Goal: Information Seeking & Learning: Learn about a topic

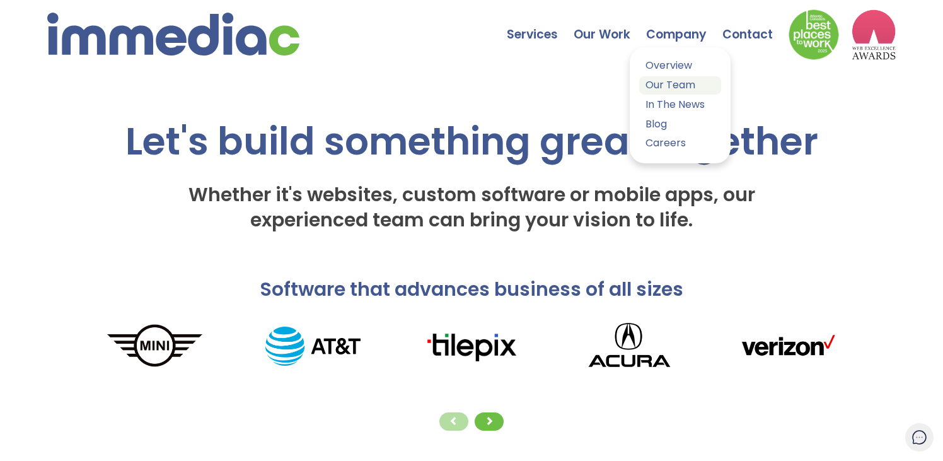
click at [679, 79] on link "Our Team" at bounding box center [680, 85] width 82 height 18
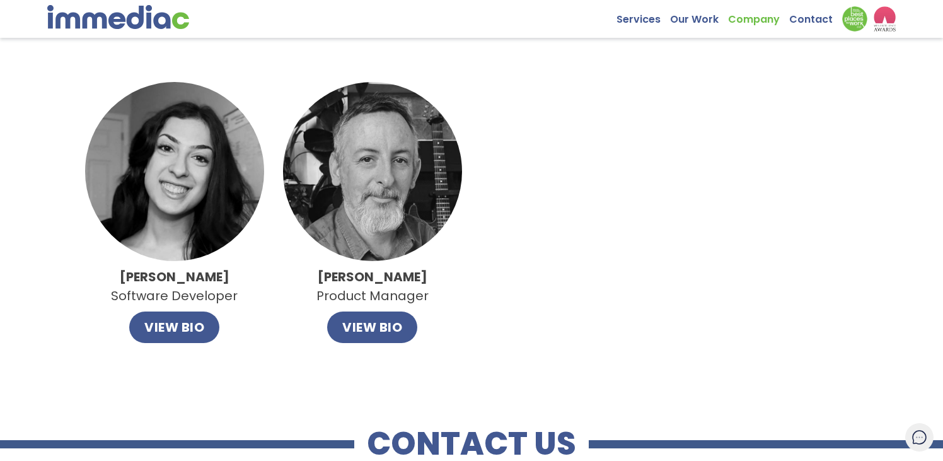
scroll to position [1094, 0]
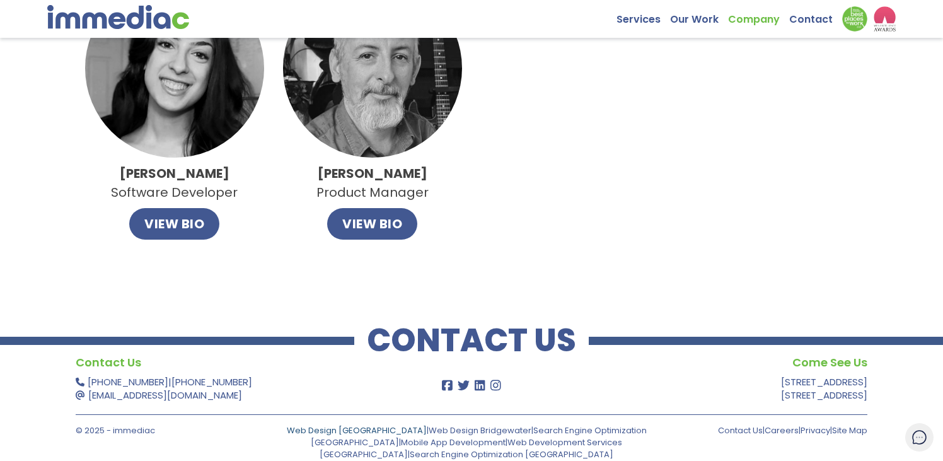
click at [336, 431] on link "Web Design [GEOGRAPHIC_DATA]" at bounding box center [357, 430] width 140 height 12
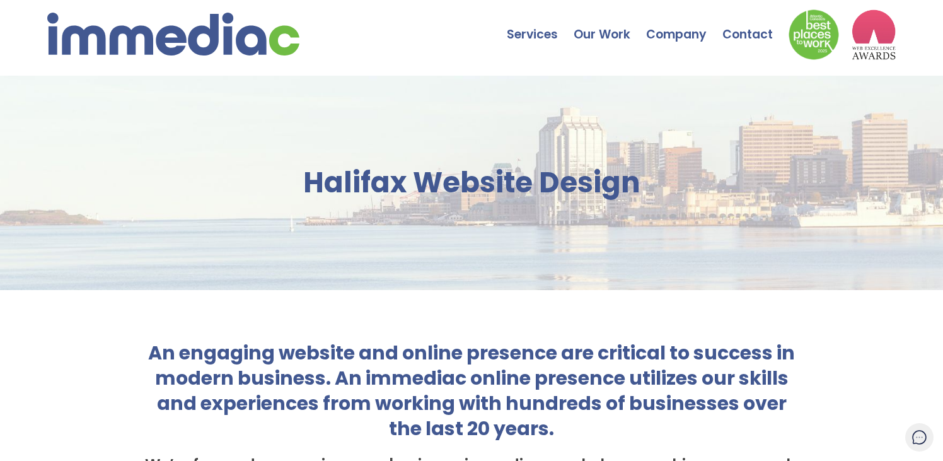
click at [102, 38] on img at bounding box center [173, 34] width 252 height 43
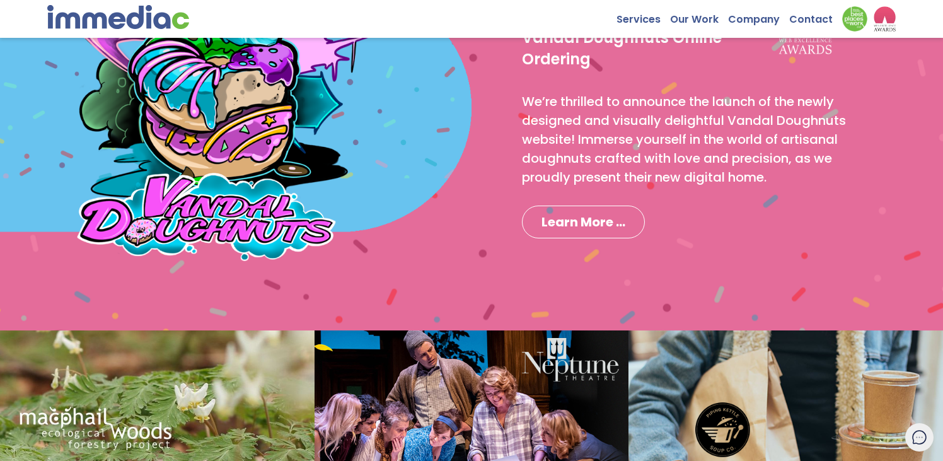
scroll to position [1059, 0]
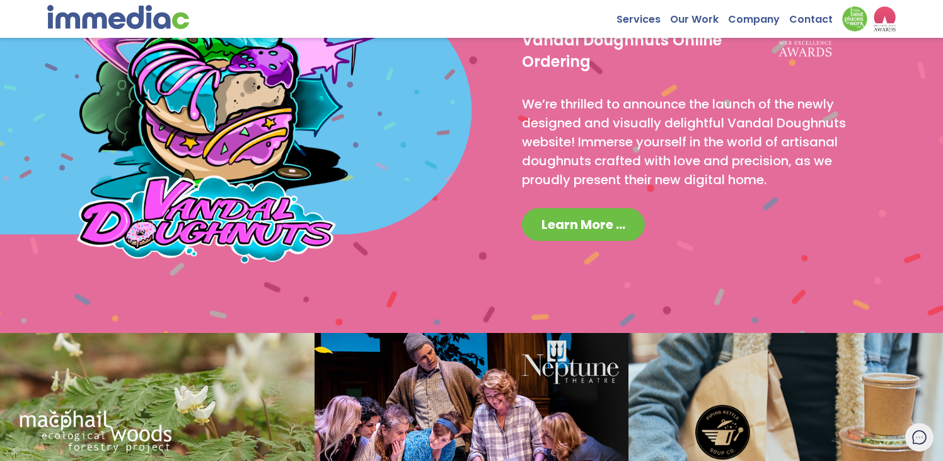
click at [568, 227] on span "Learn More ..." at bounding box center [583, 224] width 84 height 18
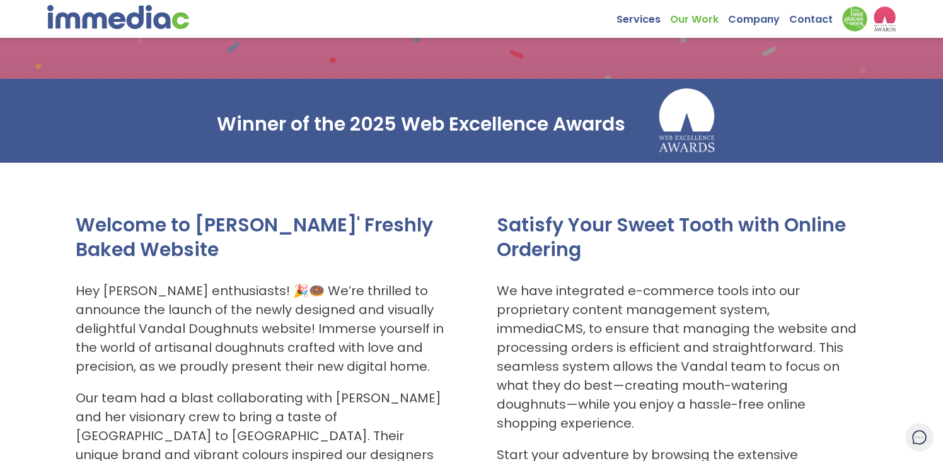
scroll to position [212, 0]
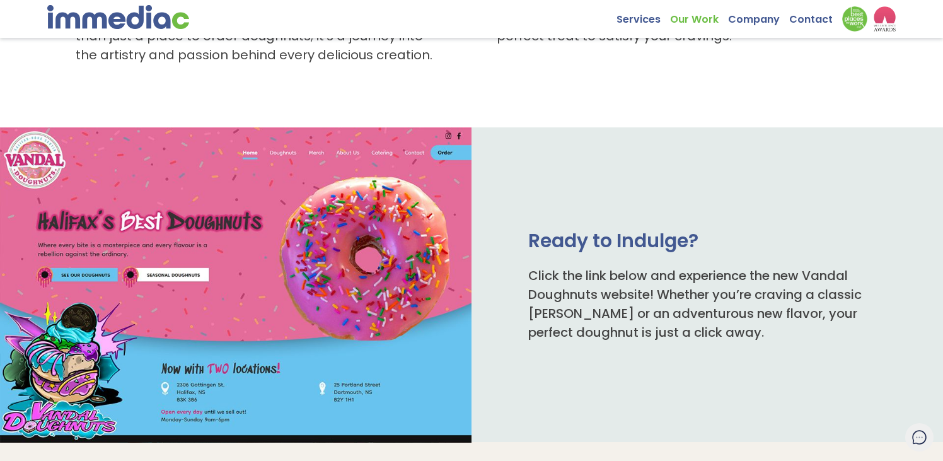
click at [308, 226] on img at bounding box center [235, 284] width 471 height 314
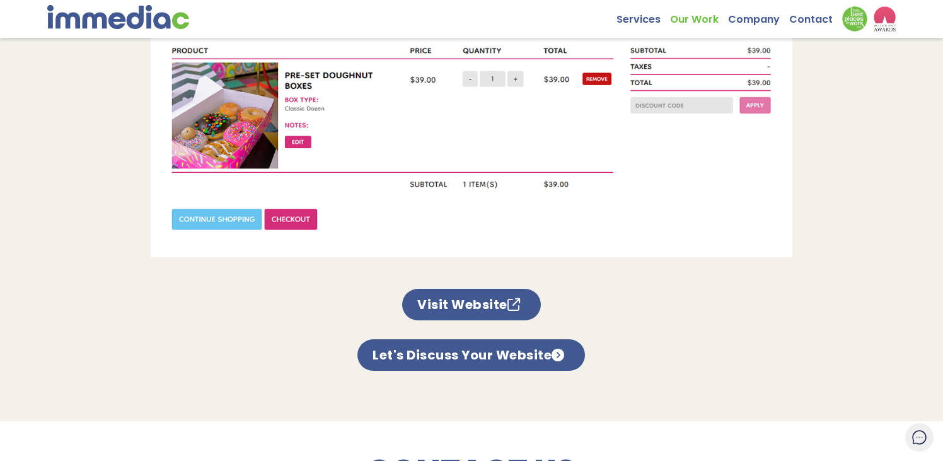
scroll to position [1176, 0]
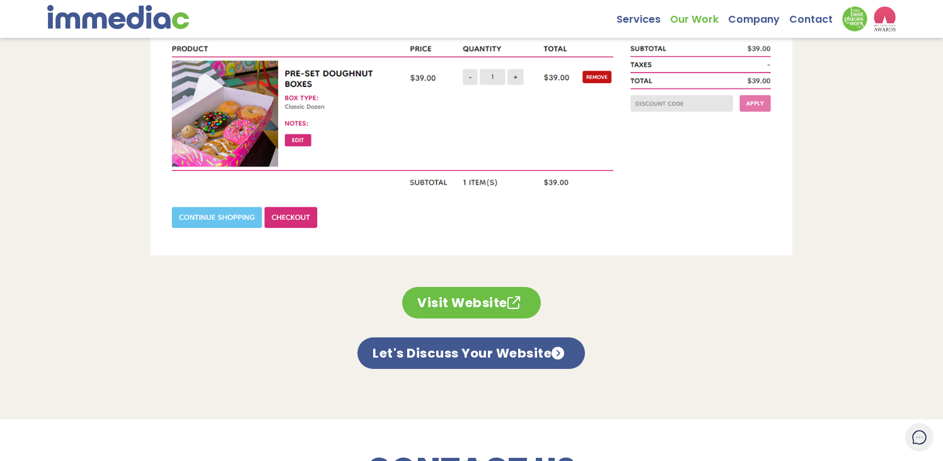
click at [491, 287] on link "Visit Website" at bounding box center [471, 303] width 139 height 32
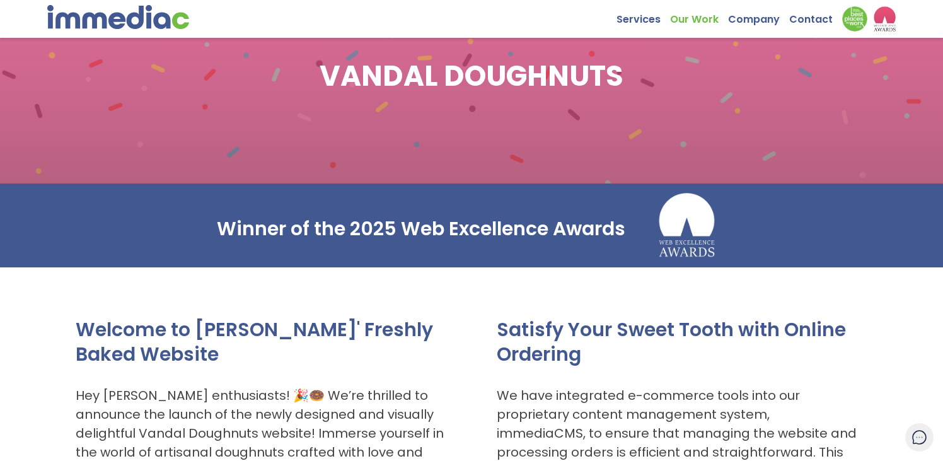
scroll to position [0, 0]
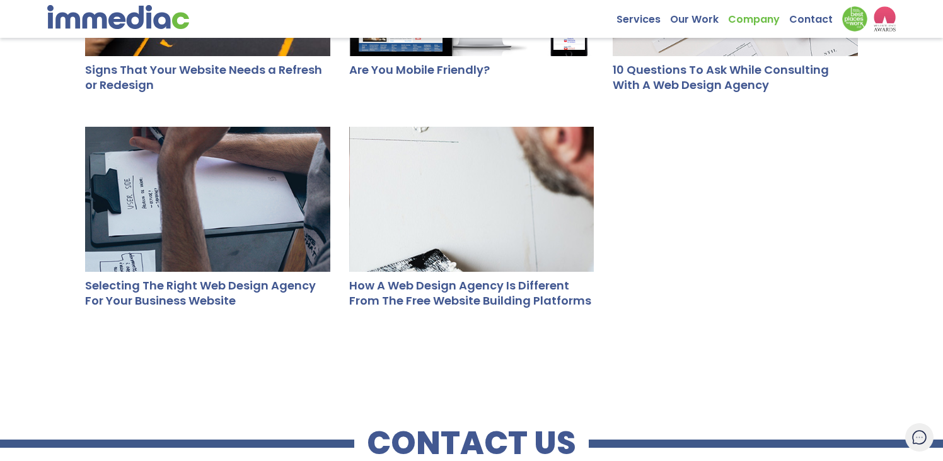
scroll to position [650, 0]
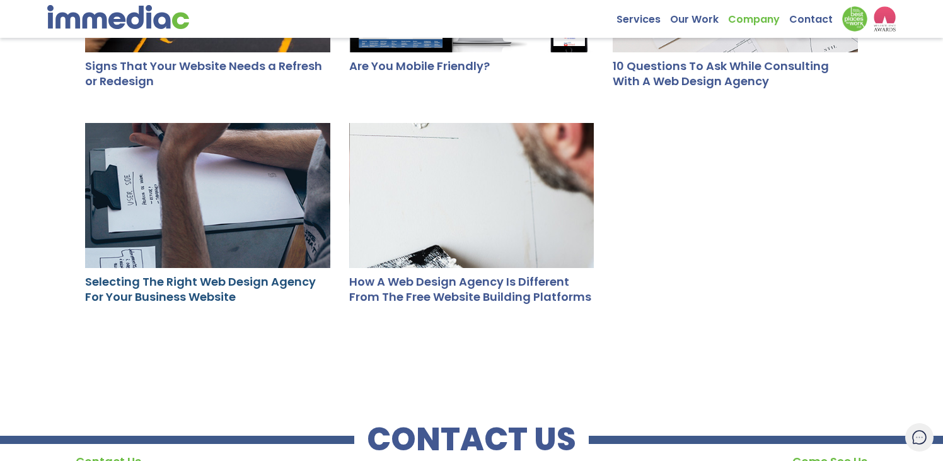
click at [255, 277] on link "Selecting The Right Web Design Agency For Your Business Website" at bounding box center [200, 288] width 231 height 31
click at [430, 285] on link "How A Web Design Agency Is Different From The Free Website Building Platforms" at bounding box center [470, 288] width 242 height 31
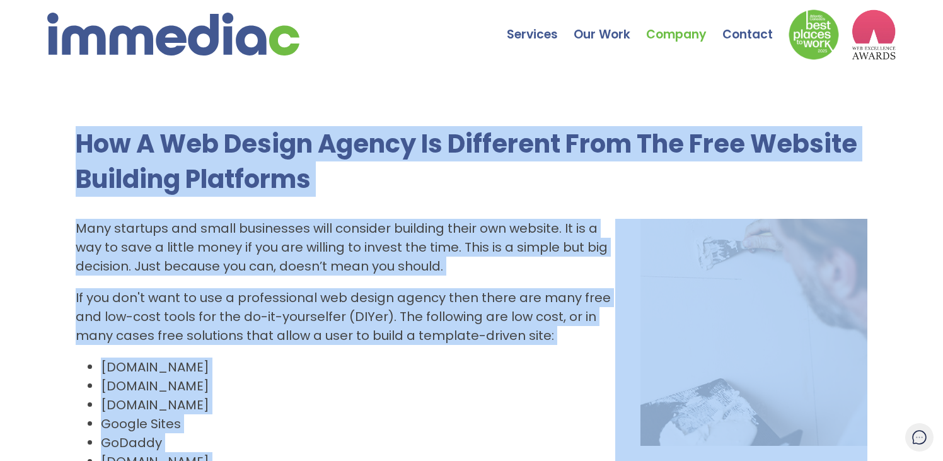
drag, startPoint x: 619, startPoint y: 324, endPoint x: 18, endPoint y: 154, distance: 624.9
copy div "Lor I Dol Sitame Consec Ad Elitseddo Eius Tem Inci Utlabor Etdolore Magnaaliq E…"
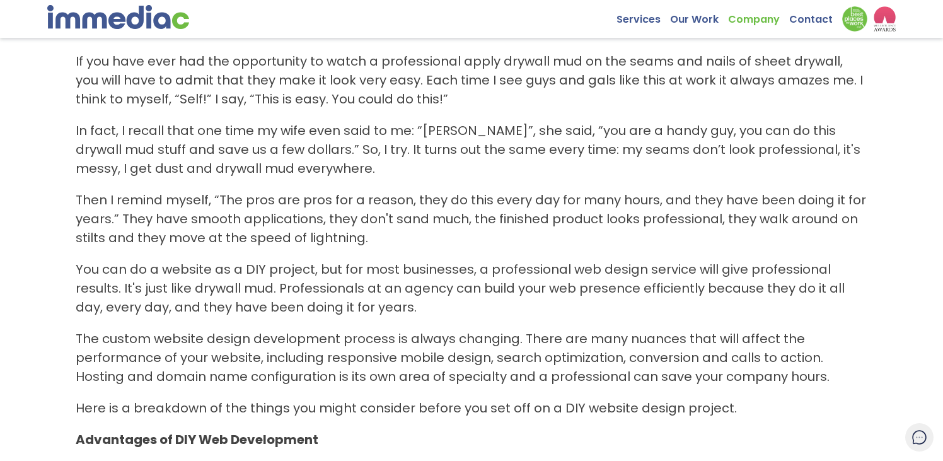
scroll to position [563, 0]
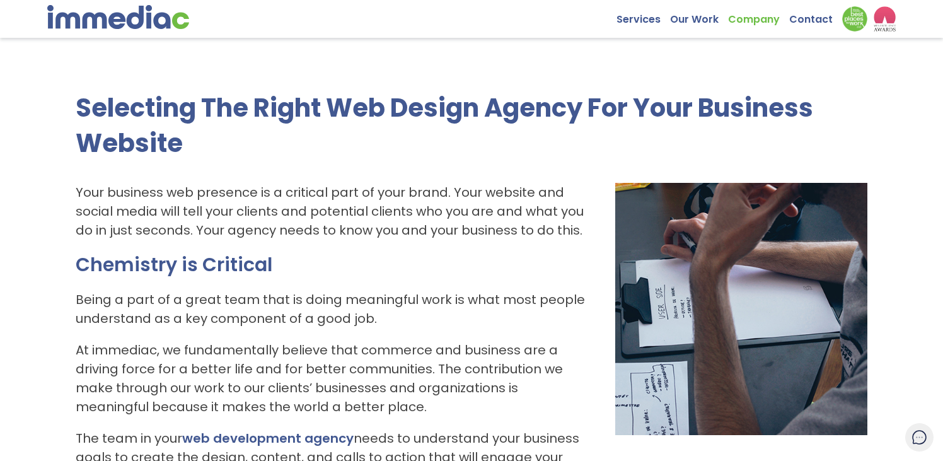
scroll to position [33, 0]
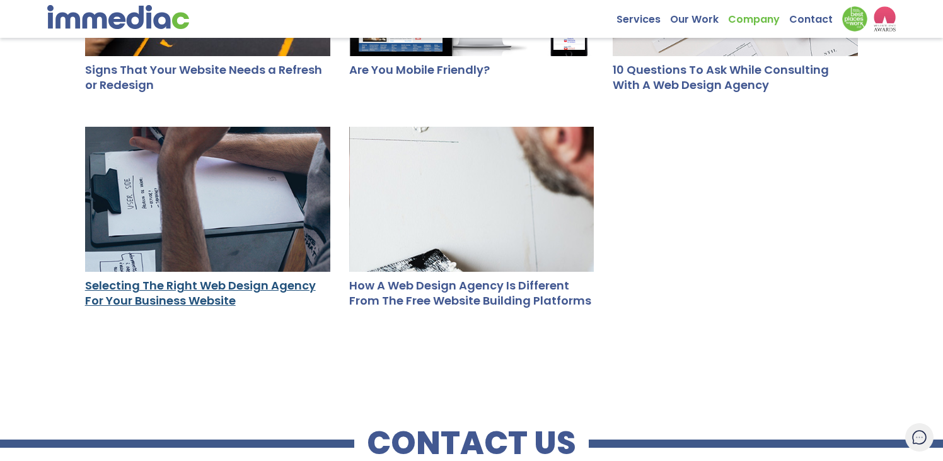
scroll to position [644, 0]
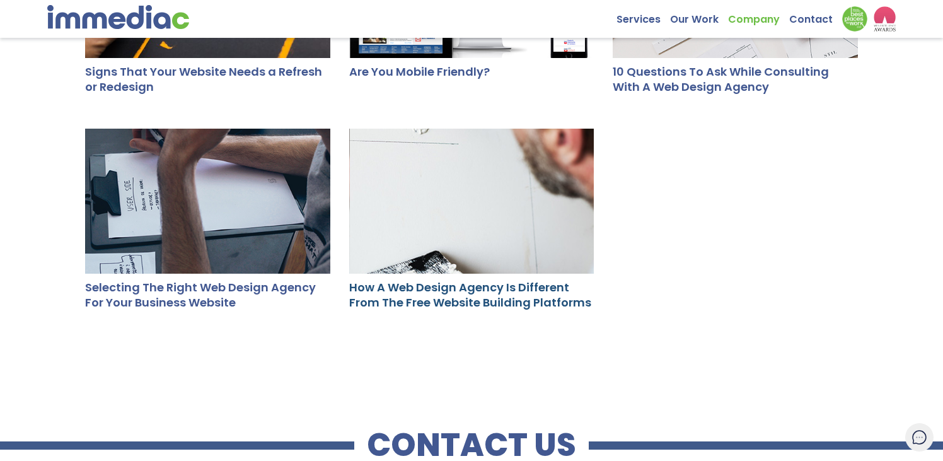
click at [456, 297] on link "How A Web Design Agency Is Different From The Free Website Building Platforms" at bounding box center [470, 294] width 242 height 31
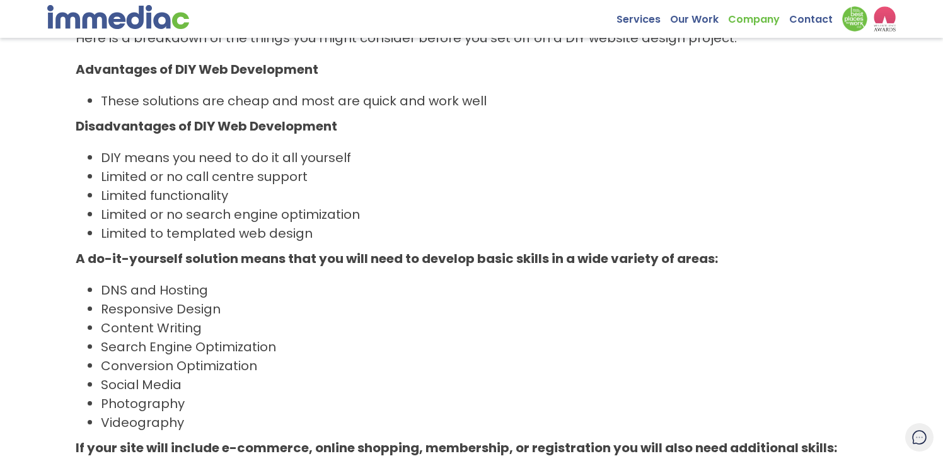
scroll to position [512, 0]
